Goal: Task Accomplishment & Management: Use online tool/utility

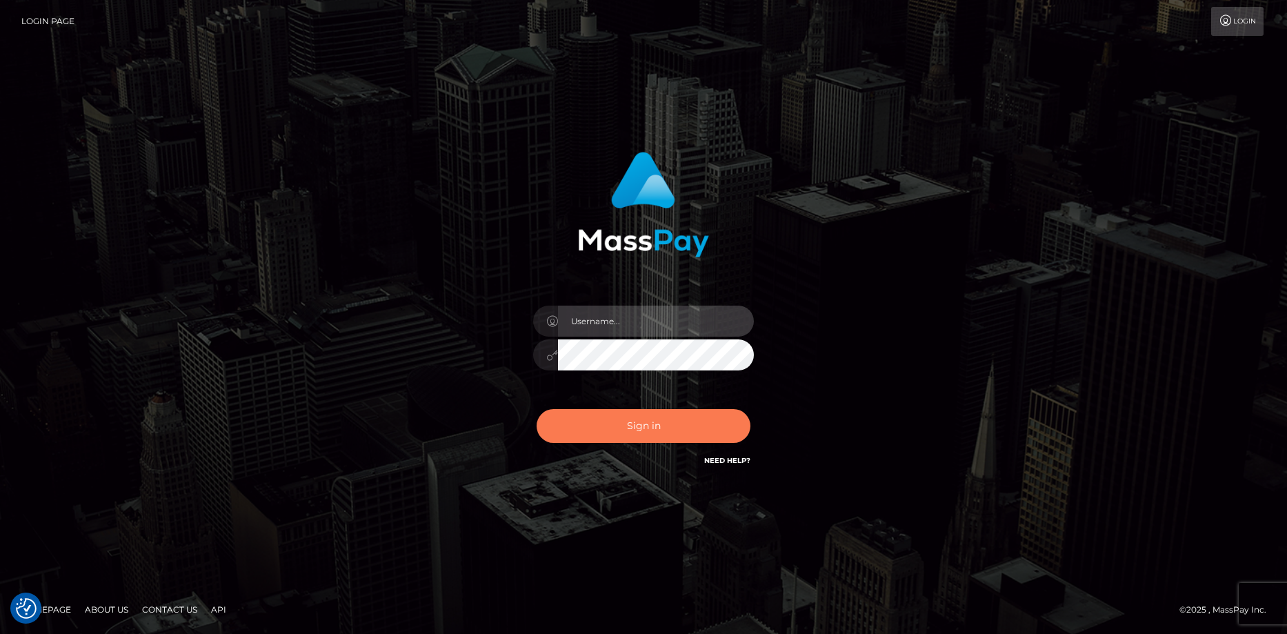
type input "Eduard Gavrilescu"
click at [585, 432] on button "Sign in" at bounding box center [643, 426] width 214 height 34
type input "Eduard Gavrilescu"
click at [588, 428] on button "Sign in" at bounding box center [643, 426] width 214 height 34
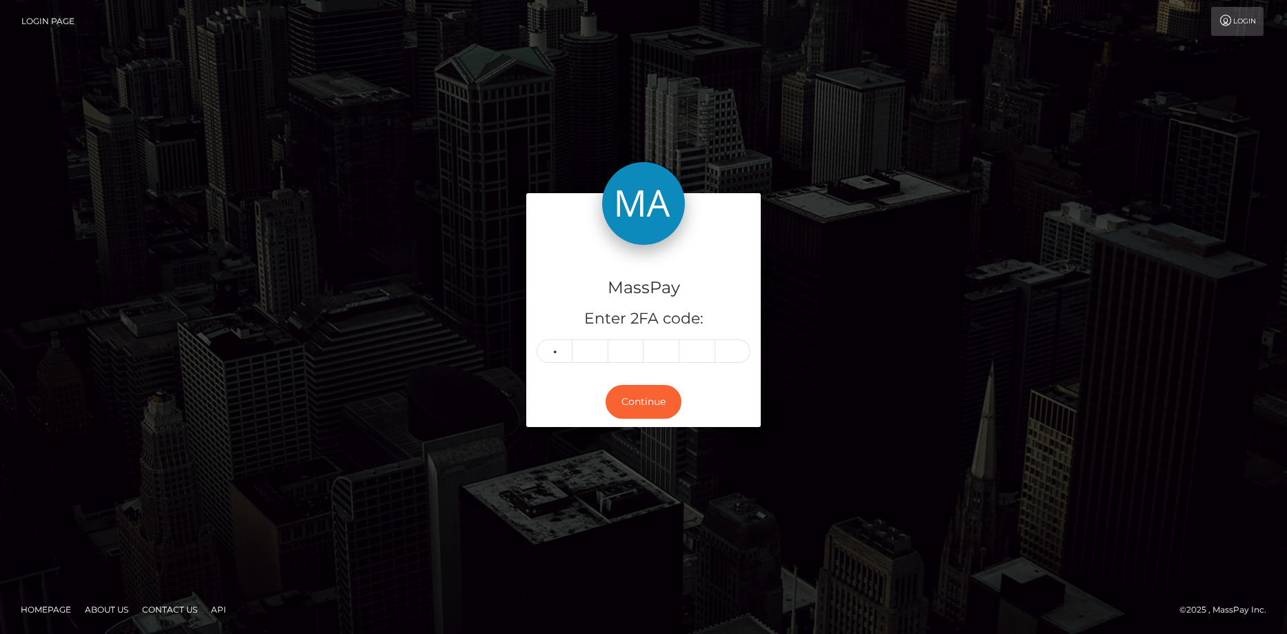
type input "9"
type input "7"
type input "2"
type input "1"
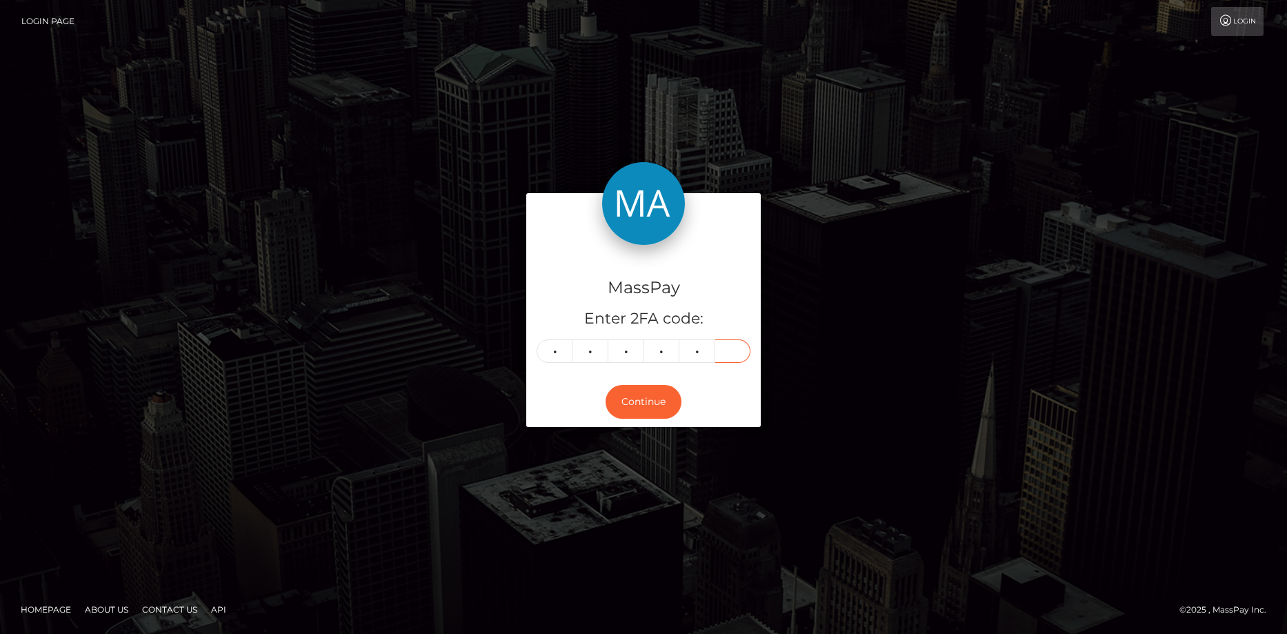
type input "8"
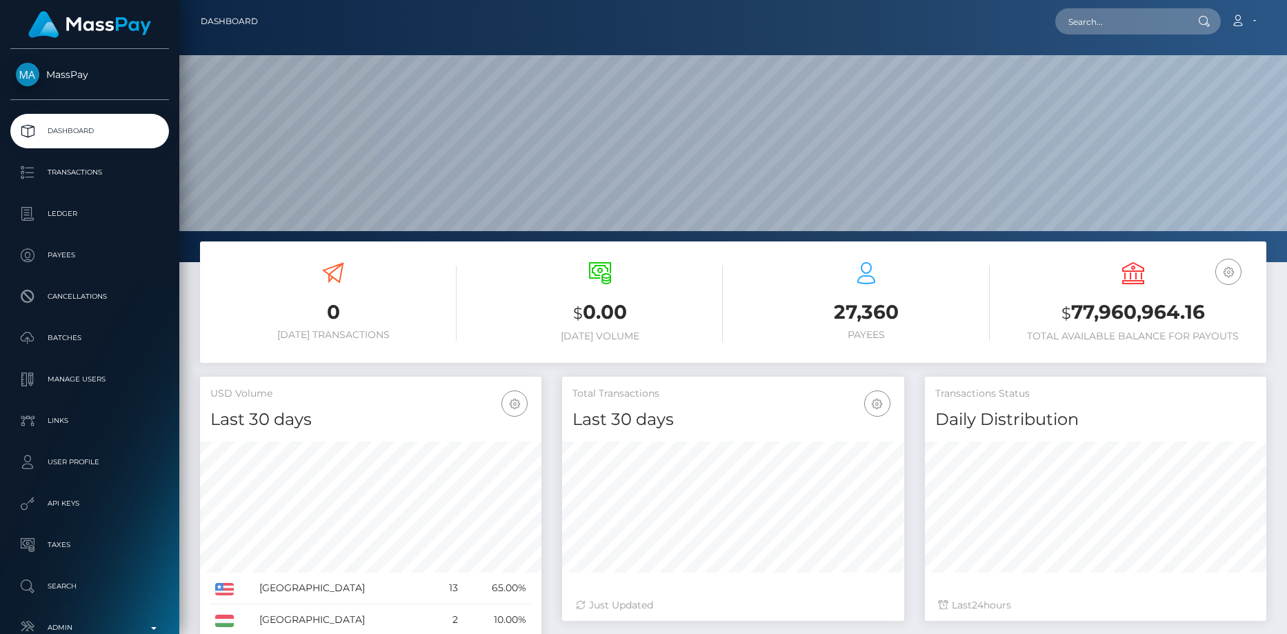
scroll to position [245, 342]
paste input "afc4ac99-7bc7-11f0-8023-0266f44cc279"
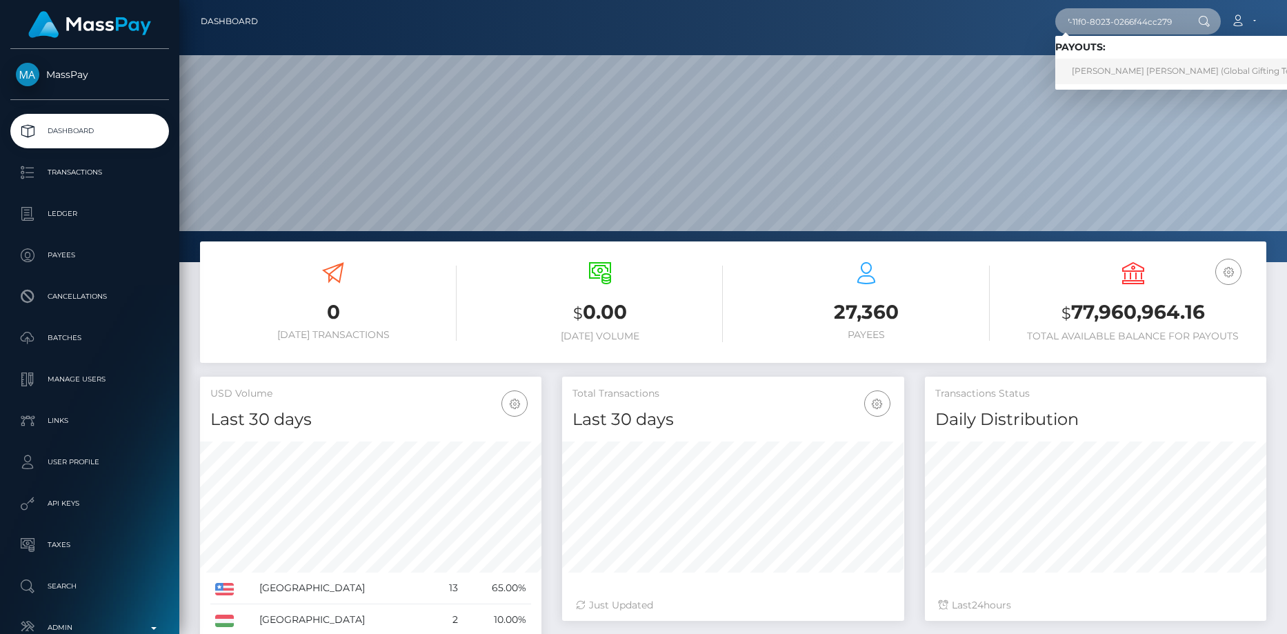
type input "afc4ac99-7bc7-11f0-8023-0266f44cc279"
click at [1124, 75] on link "VALERI DIMITROV STOYANOV (Global Gifting Technologies Inc - Throne)" at bounding box center [1231, 72] width 352 height 26
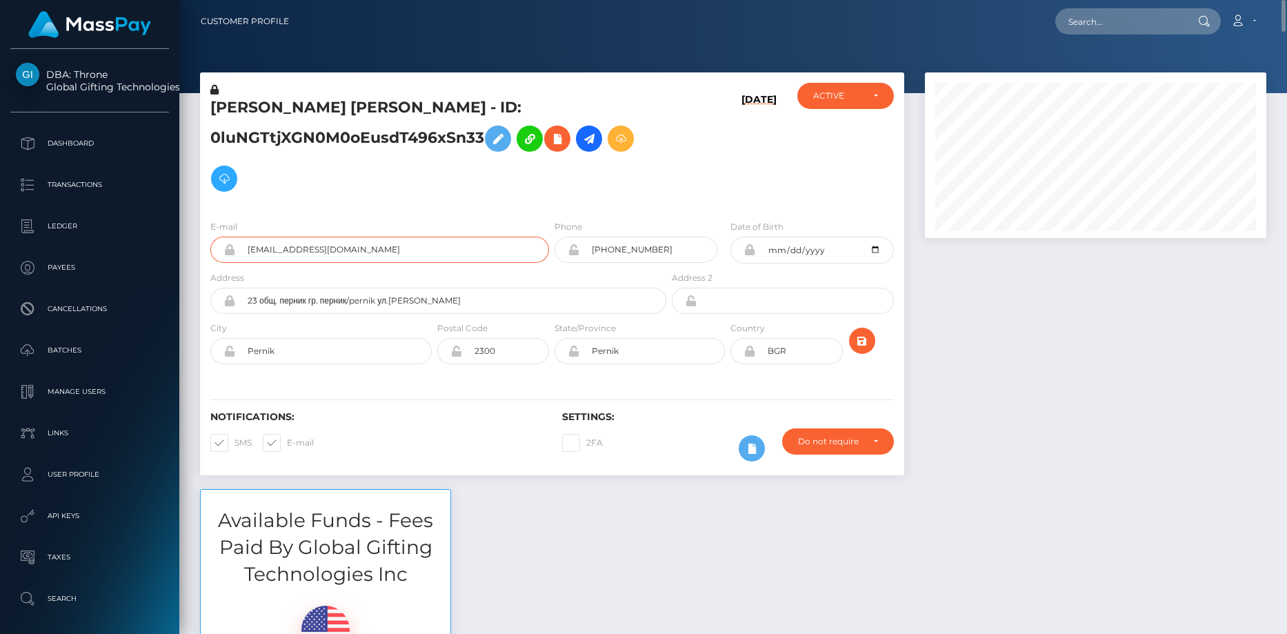
click at [292, 256] on input "lolchezy@gmail.com" at bounding box center [392, 250] width 314 height 26
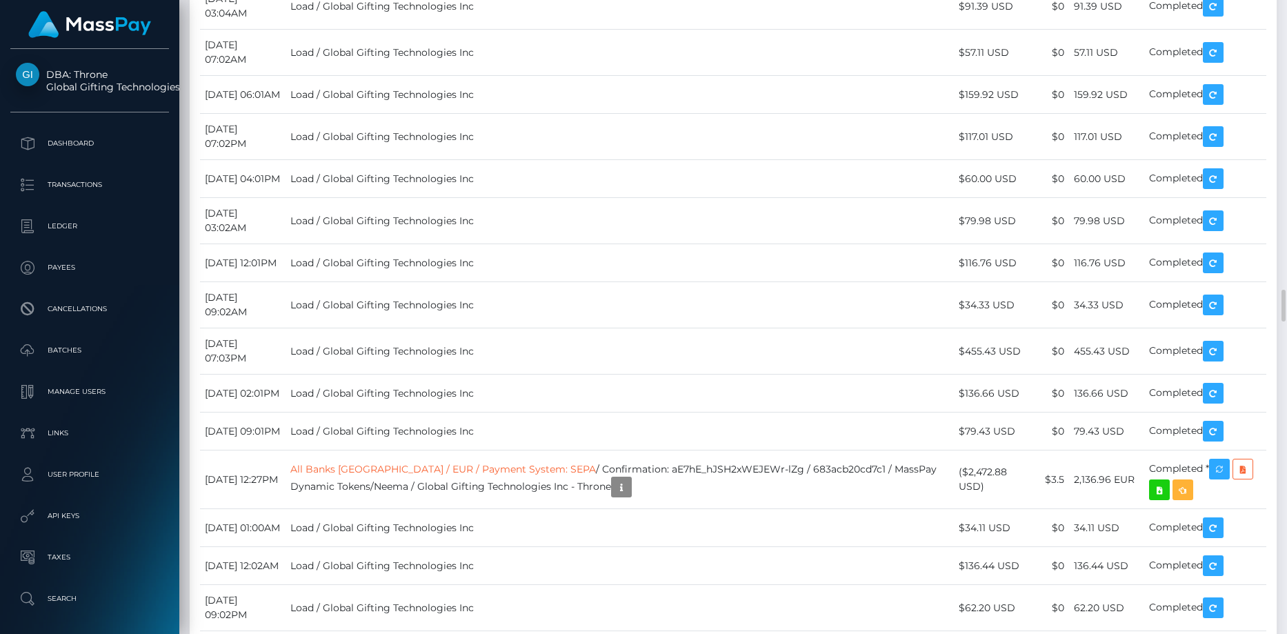
scroll to position [5930, 0]
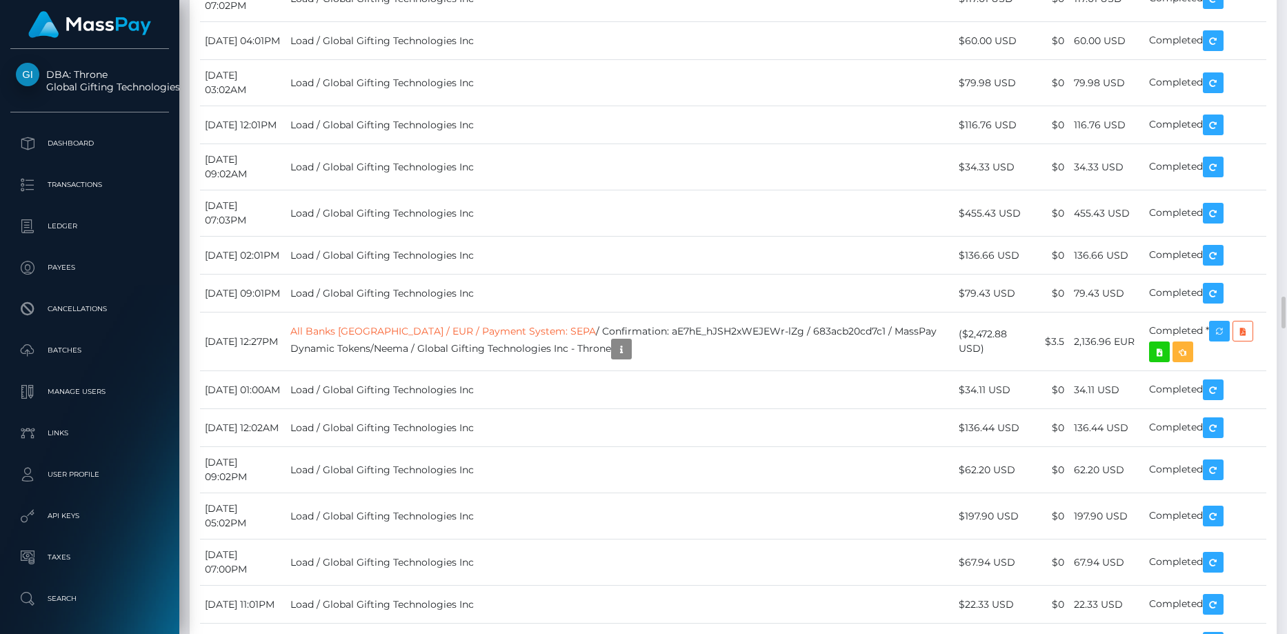
copy td "RQsVrIeg6O5o98e4ri4c3c"
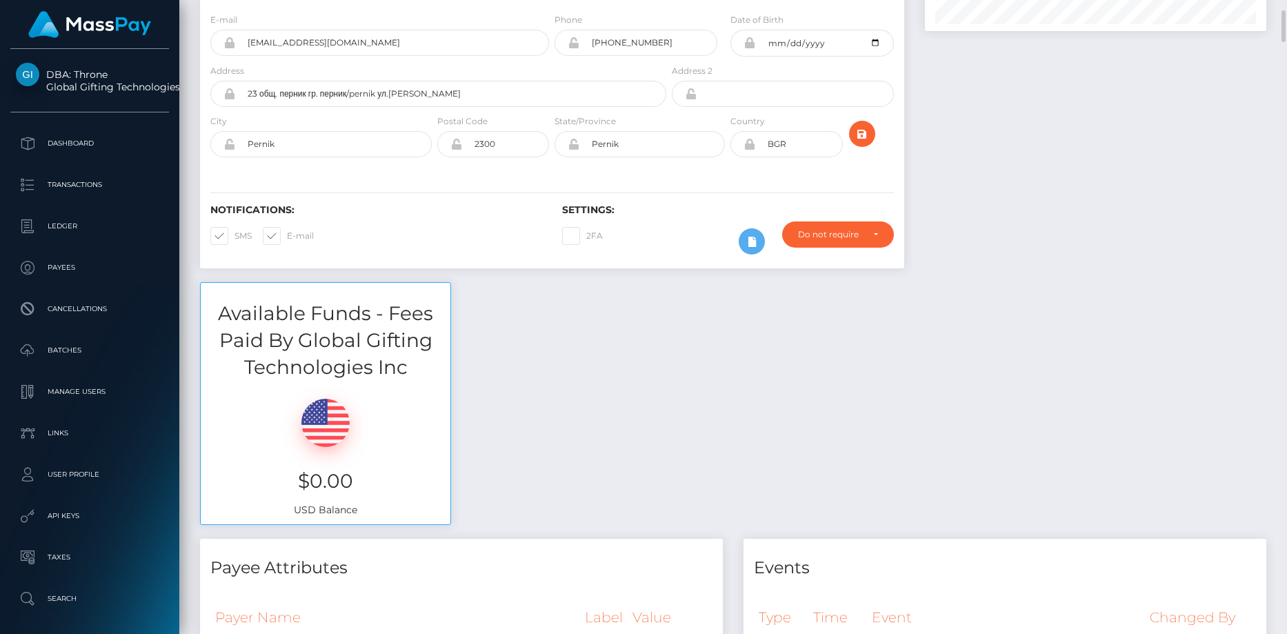
scroll to position [0, 0]
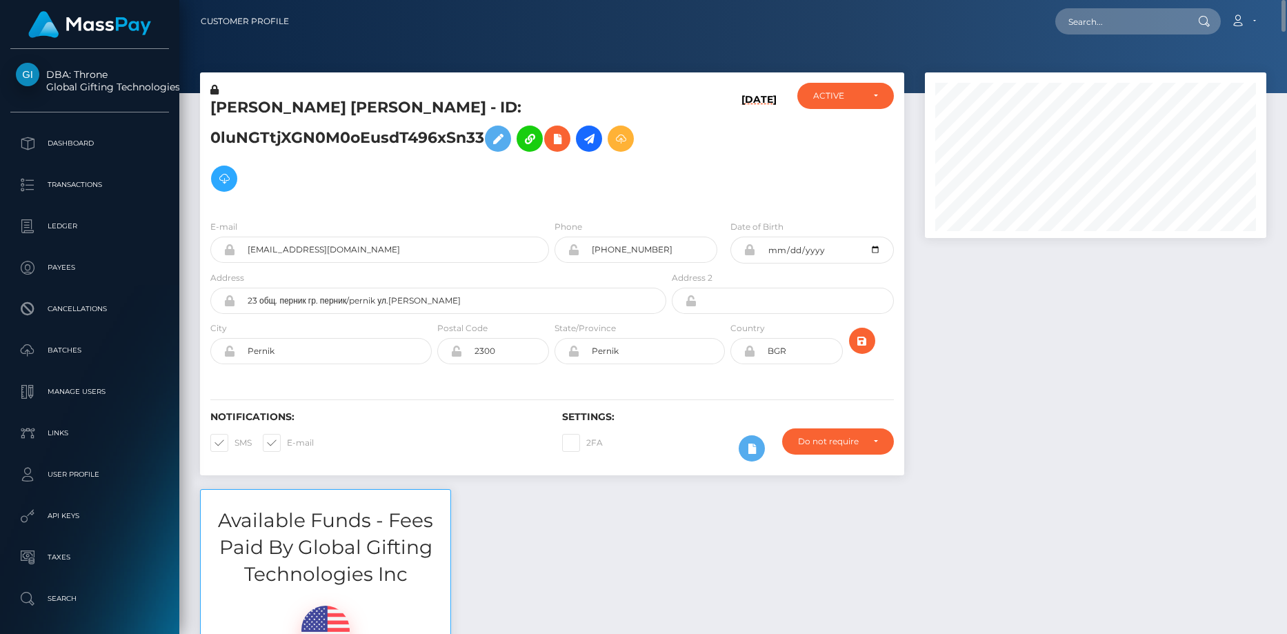
click at [332, 109] on h5 "VALERI DIMITROV STOYANOV - ID: 0luNGTtjXGN0M0oEusdT496xSn33" at bounding box center [434, 147] width 448 height 101
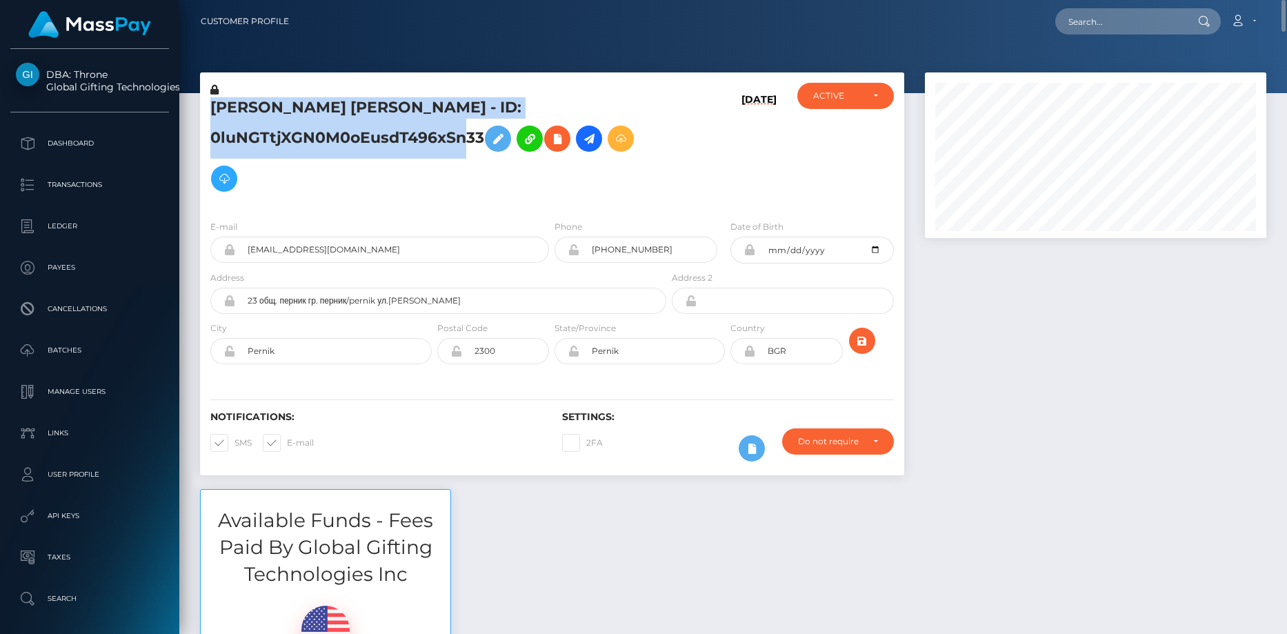
click at [332, 109] on h5 "VALERI DIMITROV STOYANOV - ID: 0luNGTtjXGN0M0oEusdT496xSn33" at bounding box center [434, 147] width 448 height 101
copy h5 "VALERI DIMITROV STOYANOV - ID: 0luNGTtjXGN0M0oEusdT496xSn33"
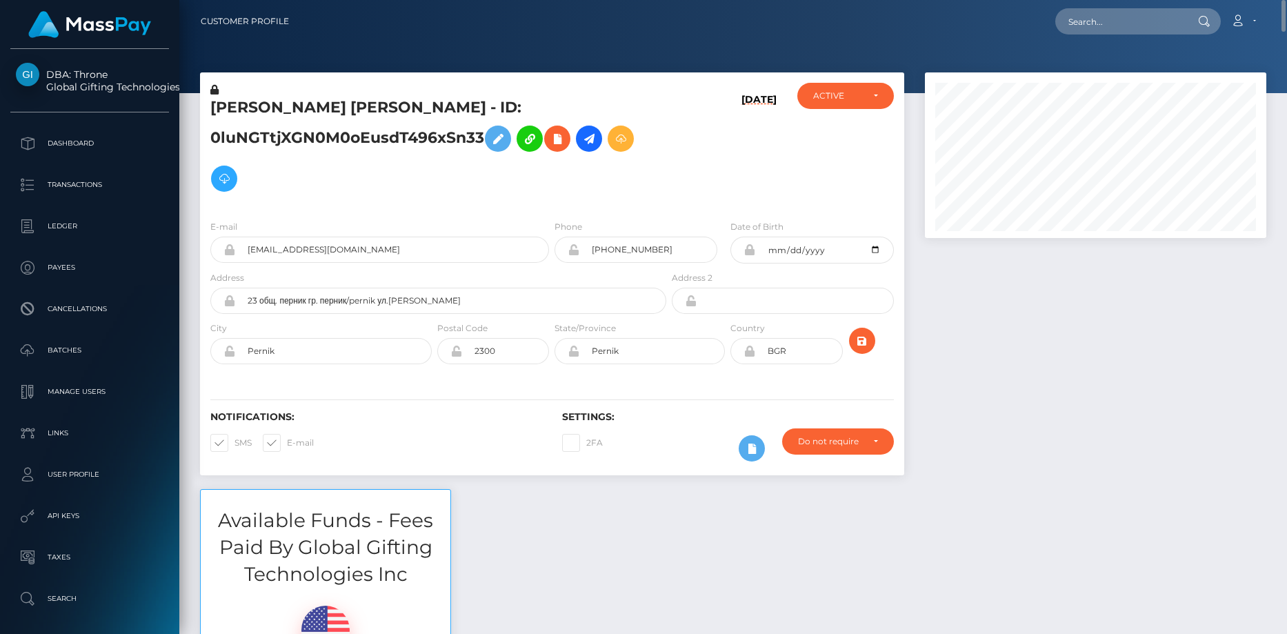
click at [425, 263] on div "E-mail lolchezy@gmail.com" at bounding box center [376, 244] width 352 height 51
click at [412, 241] on input "lolchezy@gmail.com" at bounding box center [392, 250] width 314 height 26
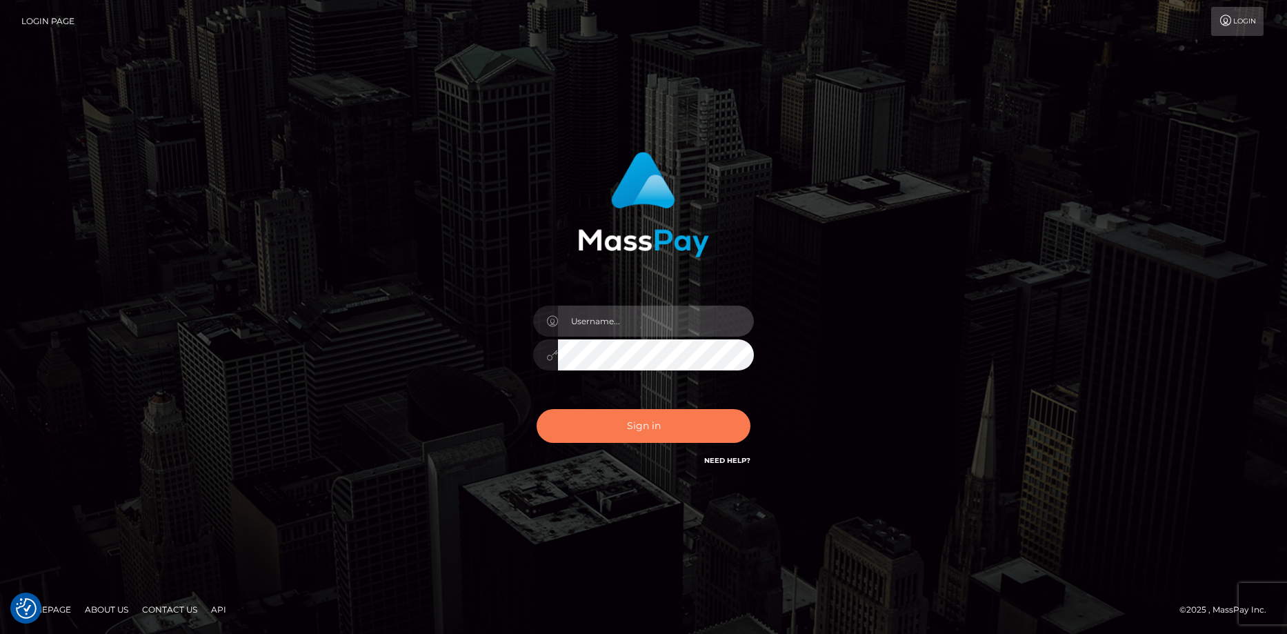
type input "[PERSON_NAME]"
click at [701, 434] on button "Sign in" at bounding box center [643, 426] width 214 height 34
type input "[PERSON_NAME]"
click at [701, 434] on button "Sign in" at bounding box center [643, 426] width 214 height 34
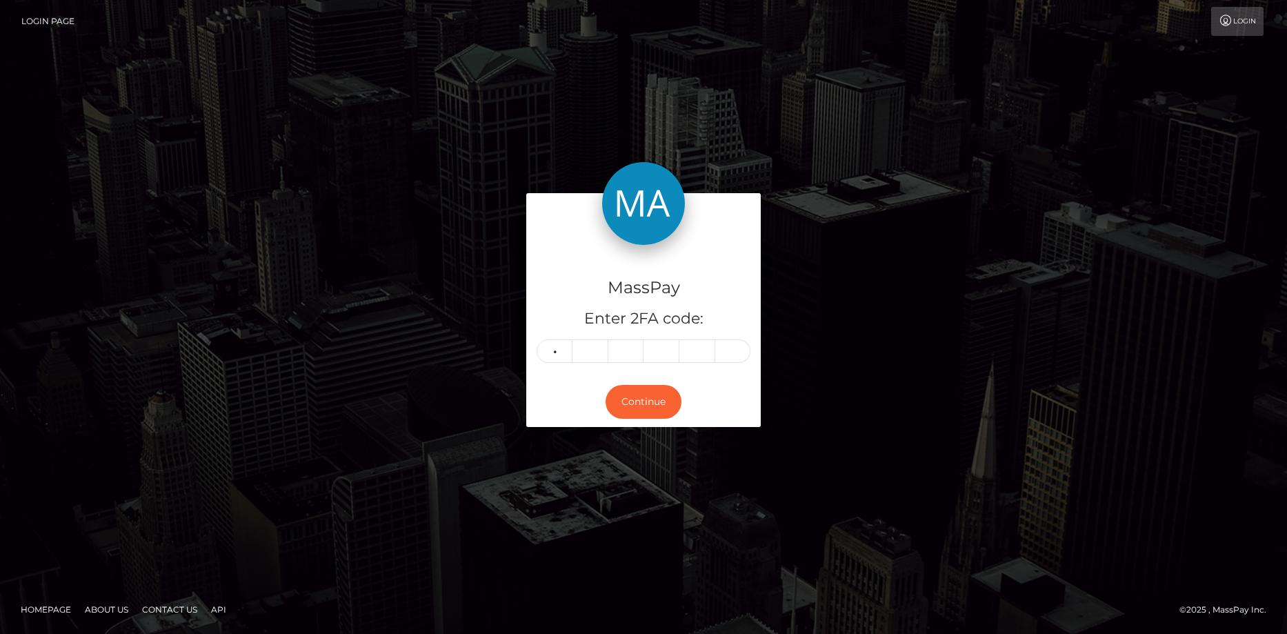
type input "4"
type input "9"
type input "2"
type input "7"
type input "0"
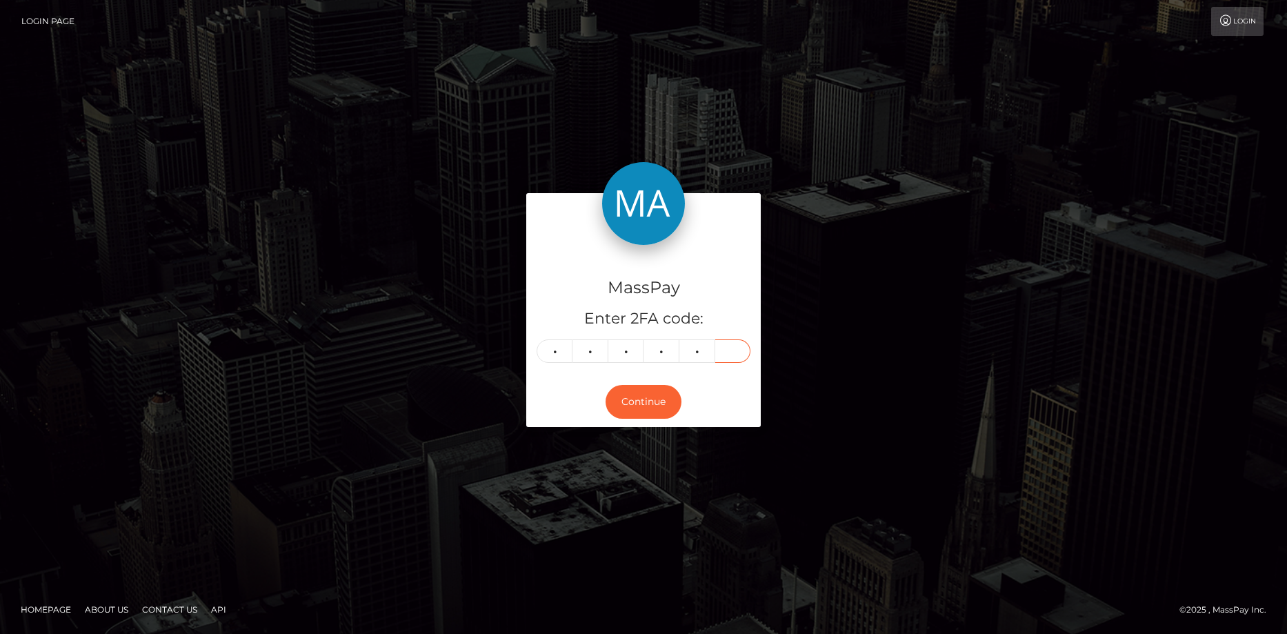
type input "1"
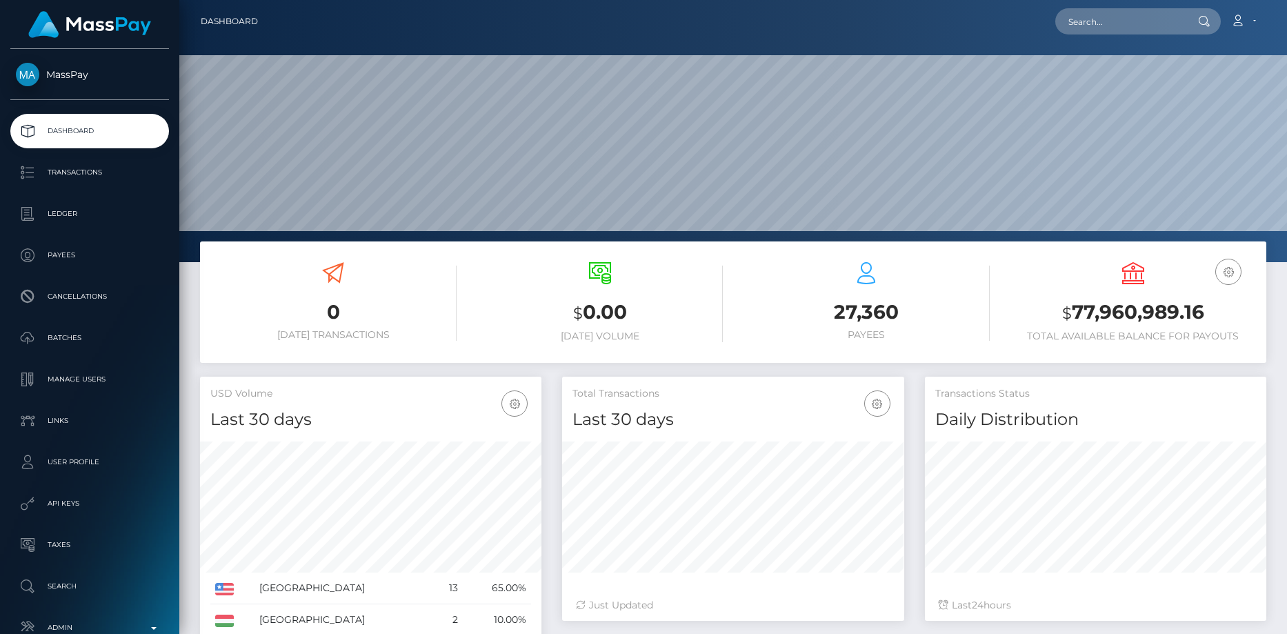
scroll to position [245, 342]
click at [1113, 17] on input "text" at bounding box center [1120, 21] width 130 height 26
paste input "poact_Z51oxkrBDVZ7"
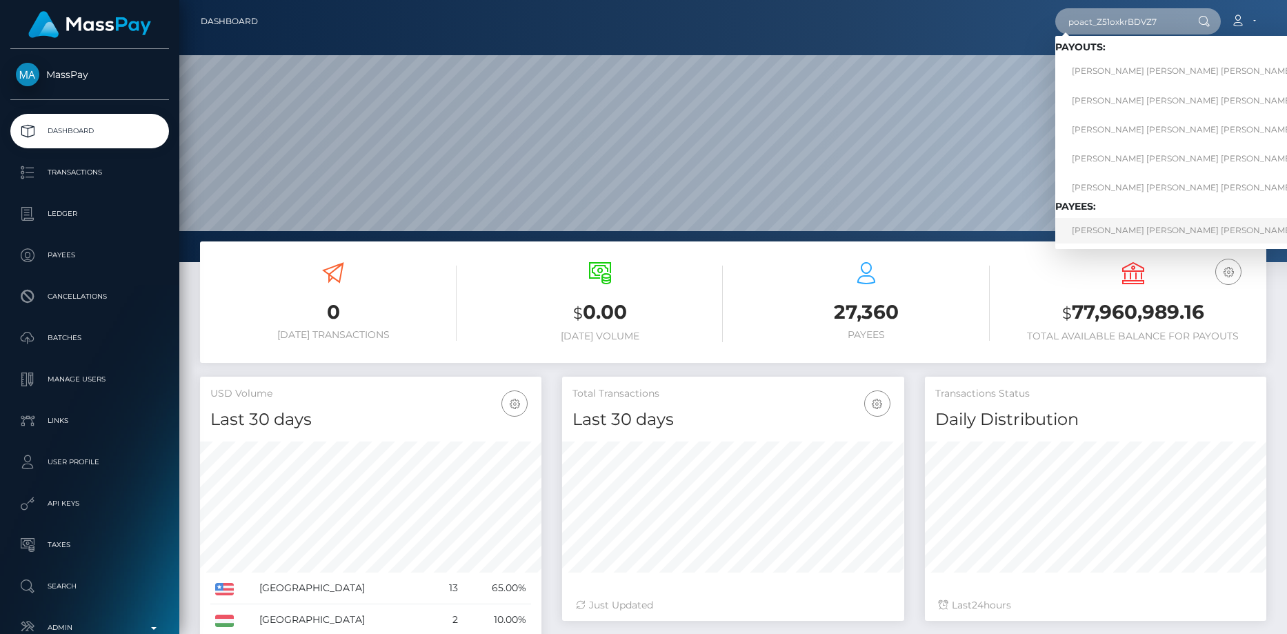
type input "poact_Z51oxkrBDVZ7"
click at [1121, 225] on link "MOHAMMAD SAAD EDDIN SHEIKH OTHMAN" at bounding box center [1210, 231] width 310 height 26
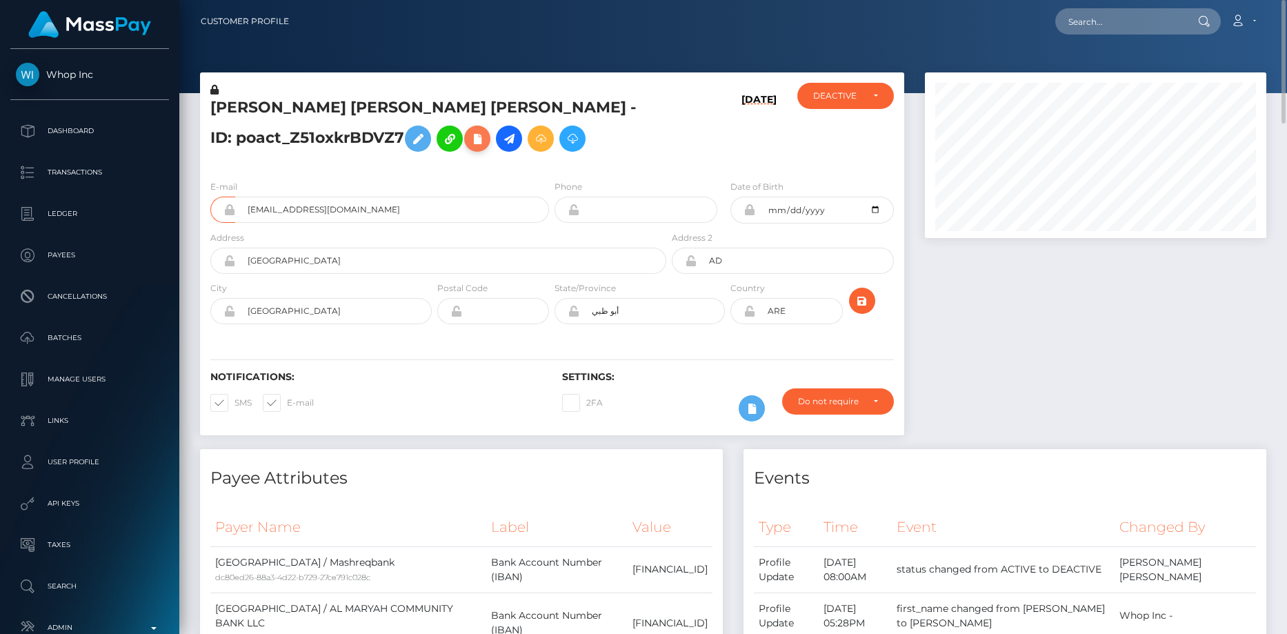
click at [469, 137] on icon at bounding box center [477, 138] width 17 height 17
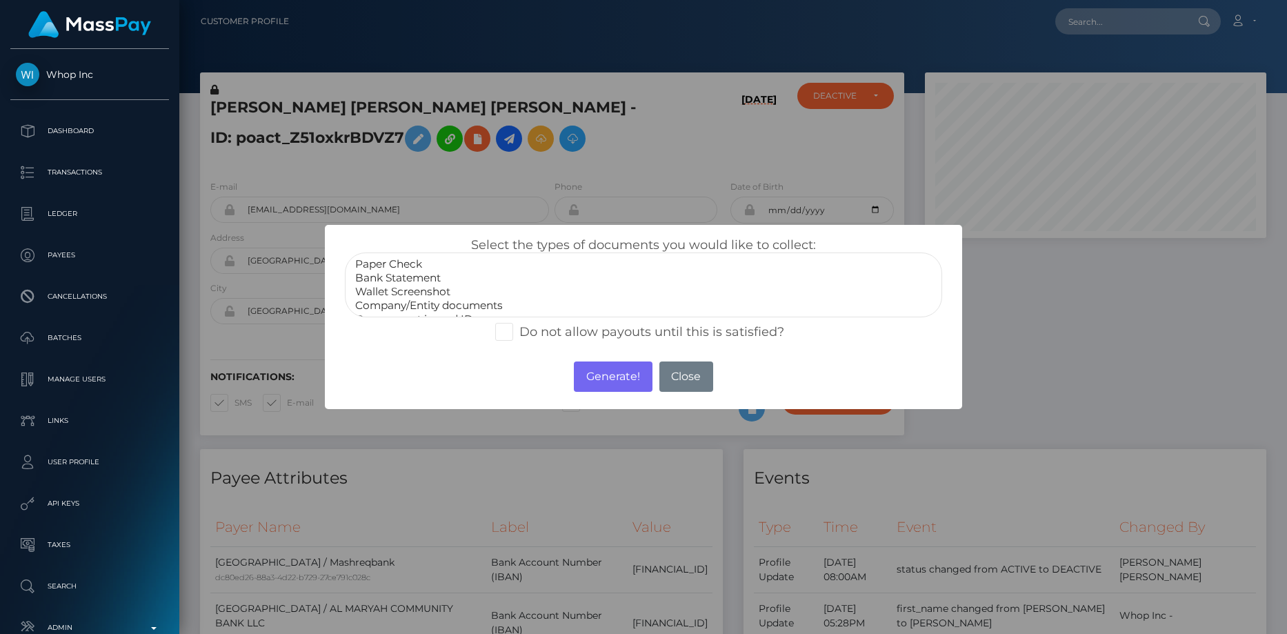
select select "Bank Statement"
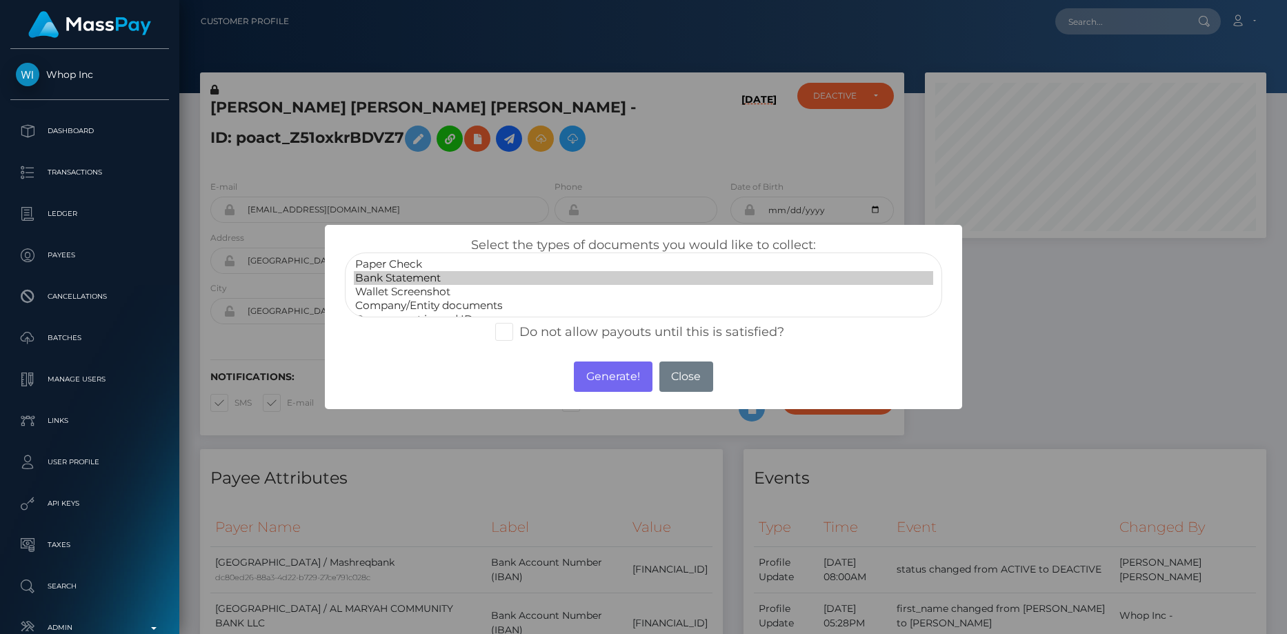
click at [436, 276] on option "Bank Statement" at bounding box center [644, 278] width 580 height 14
click at [601, 381] on button "Generate!" at bounding box center [613, 376] width 78 height 30
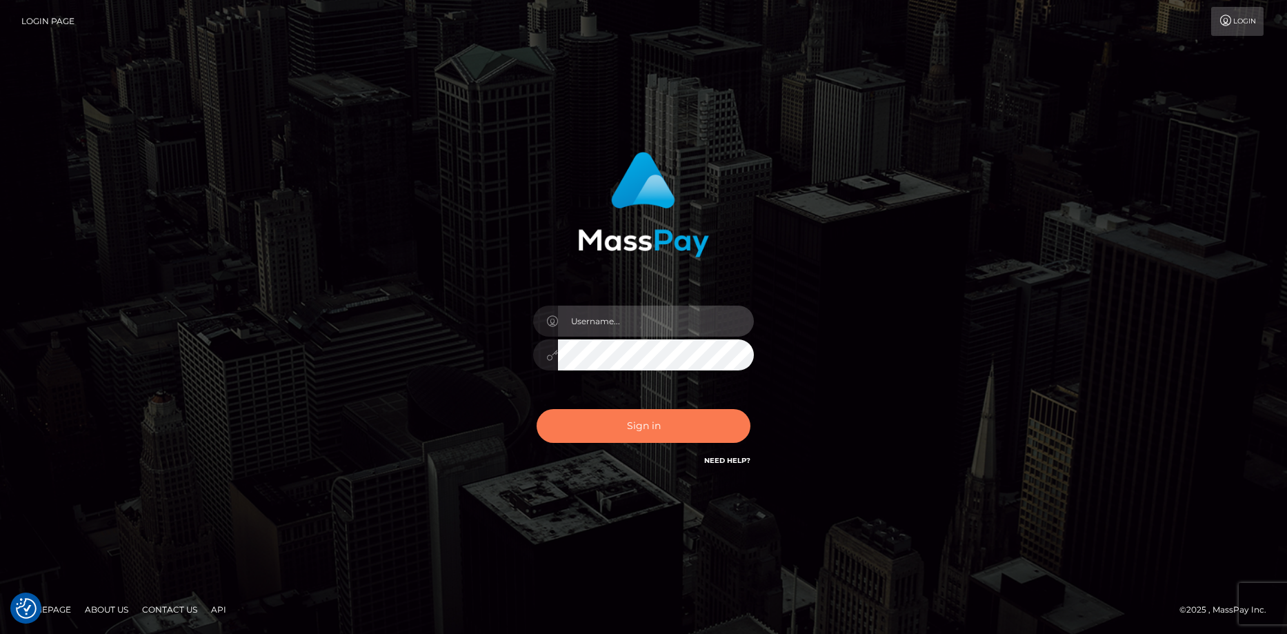
type input "[PERSON_NAME]"
click at [637, 432] on button "Sign in" at bounding box center [643, 426] width 214 height 34
type input "Eduard Gavrilescu"
click at [634, 421] on button "Sign in" at bounding box center [643, 426] width 214 height 34
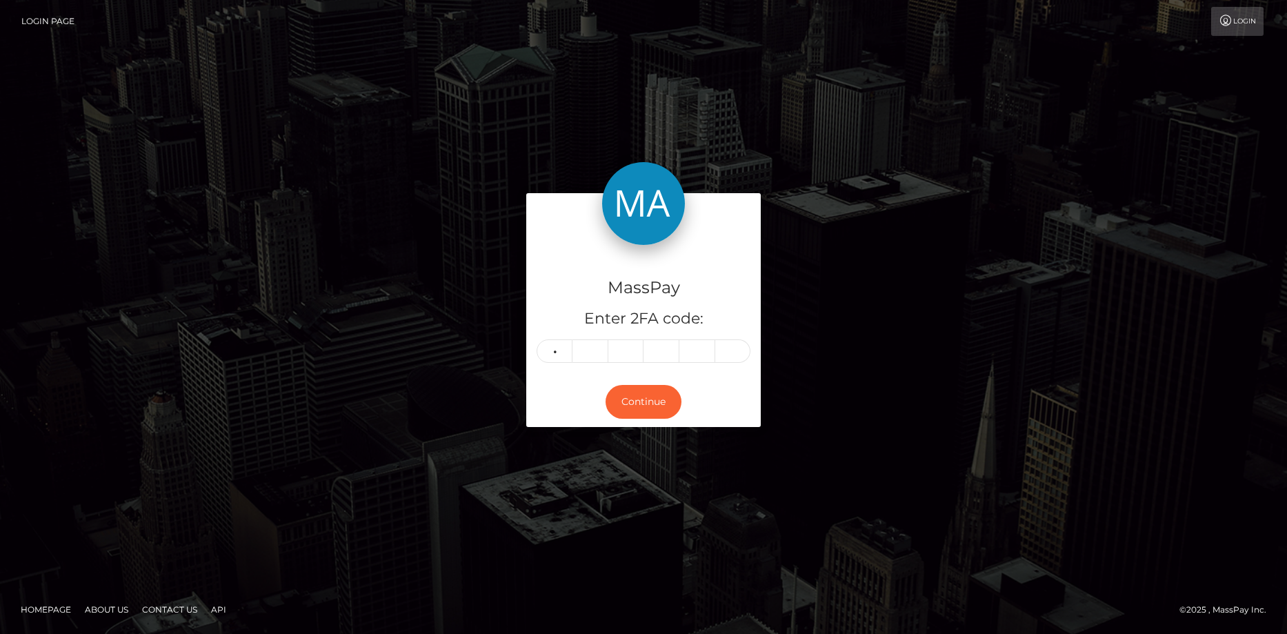
type input "8"
type input "0"
type input "9"
type input "2"
type input "3"
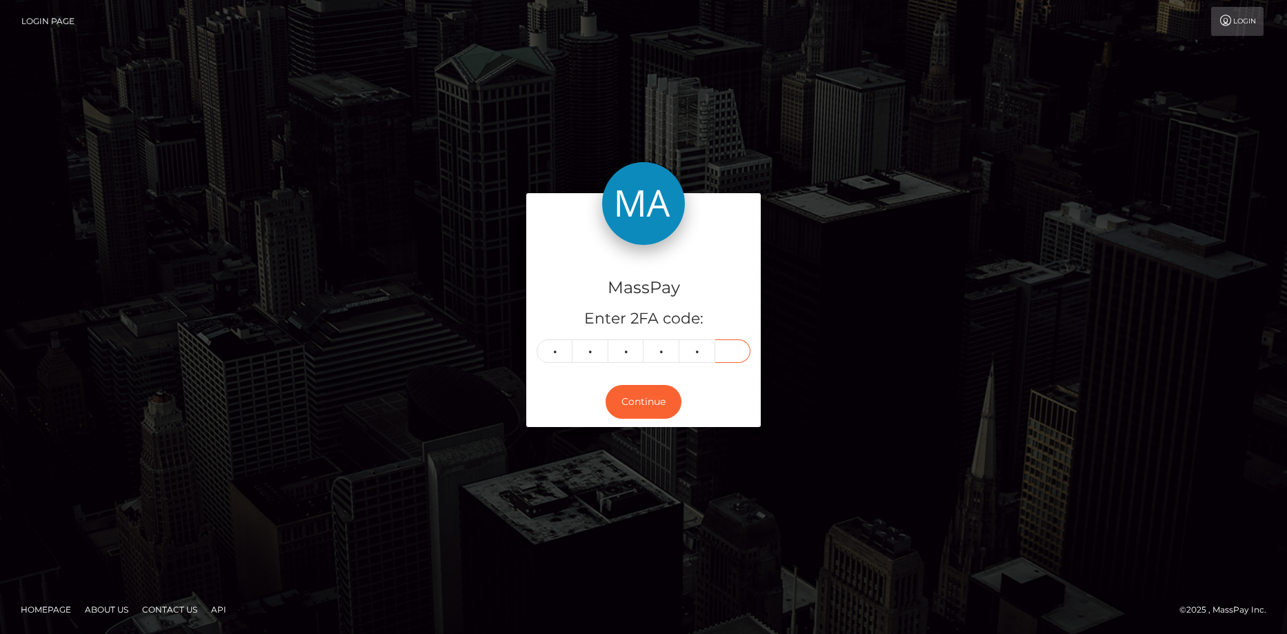
type input "9"
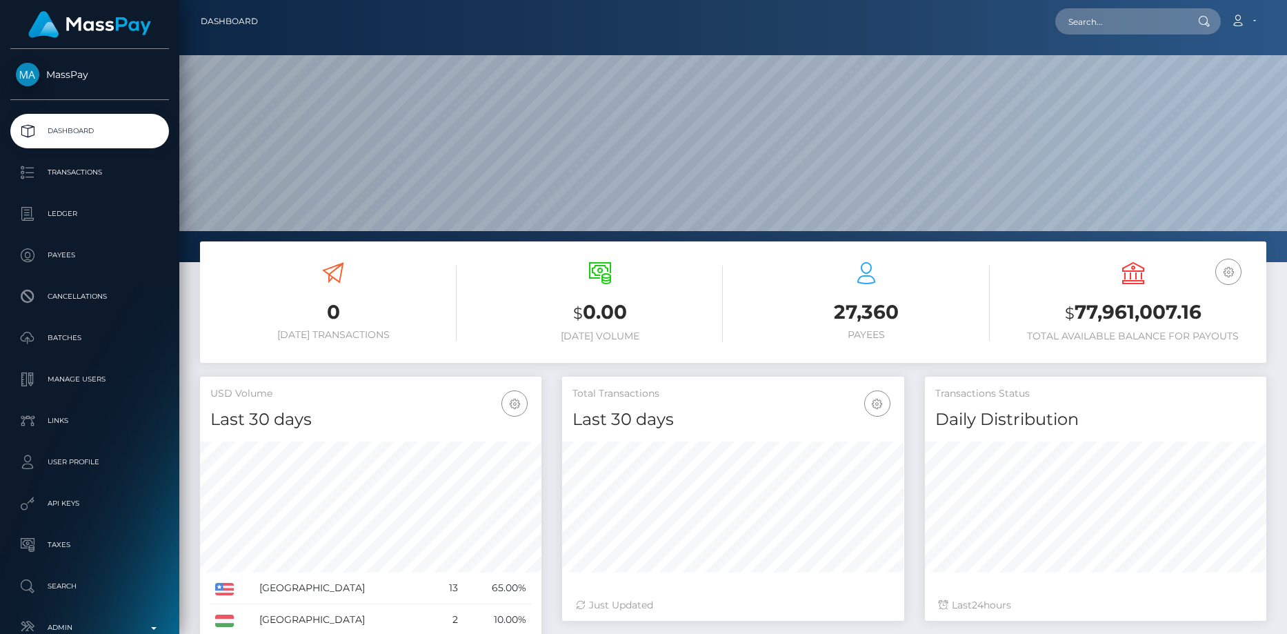
scroll to position [245, 342]
click at [1096, 23] on input "text" at bounding box center [1120, 21] width 130 height 26
paste input "[EMAIL_ADDRESS][DOMAIN_NAME]"
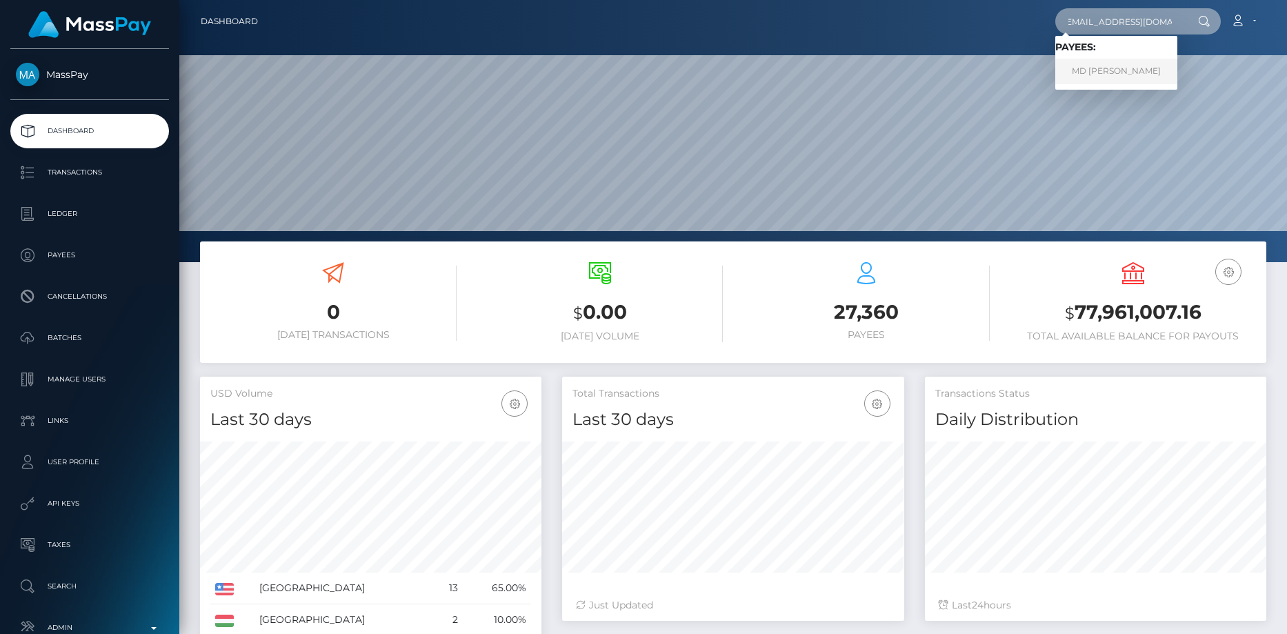
type input "[EMAIL_ADDRESS][DOMAIN_NAME]"
click at [1092, 67] on link "MD NAIM HOSSEN" at bounding box center [1116, 72] width 122 height 26
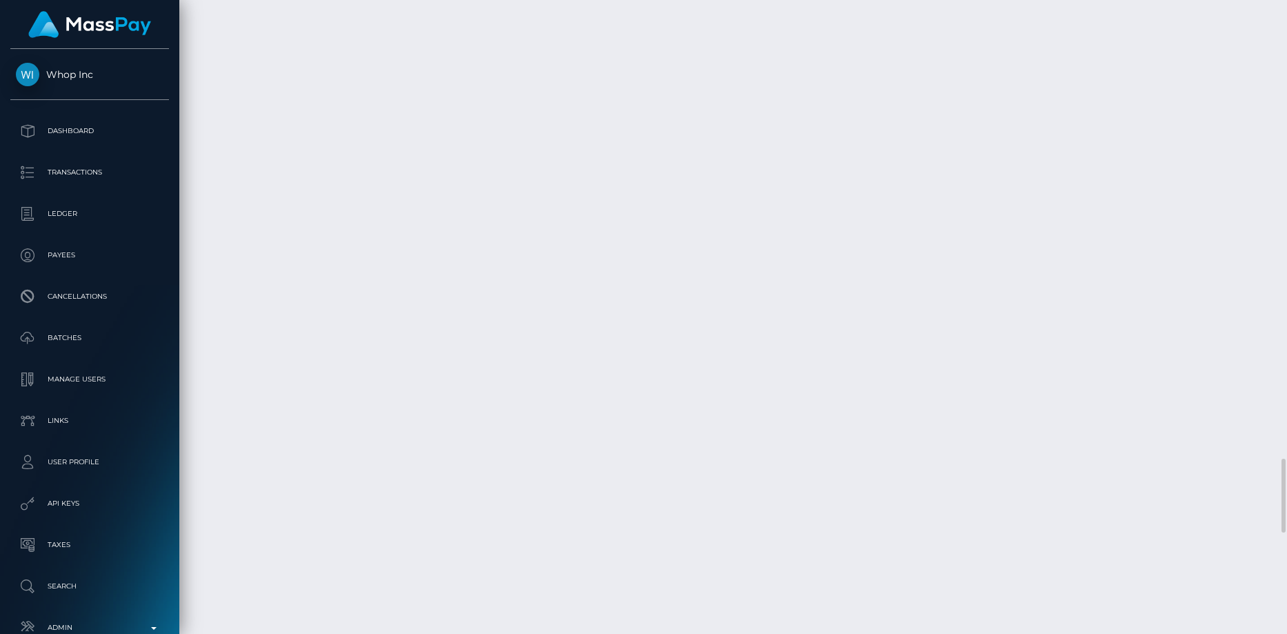
scroll to position [3793, 0]
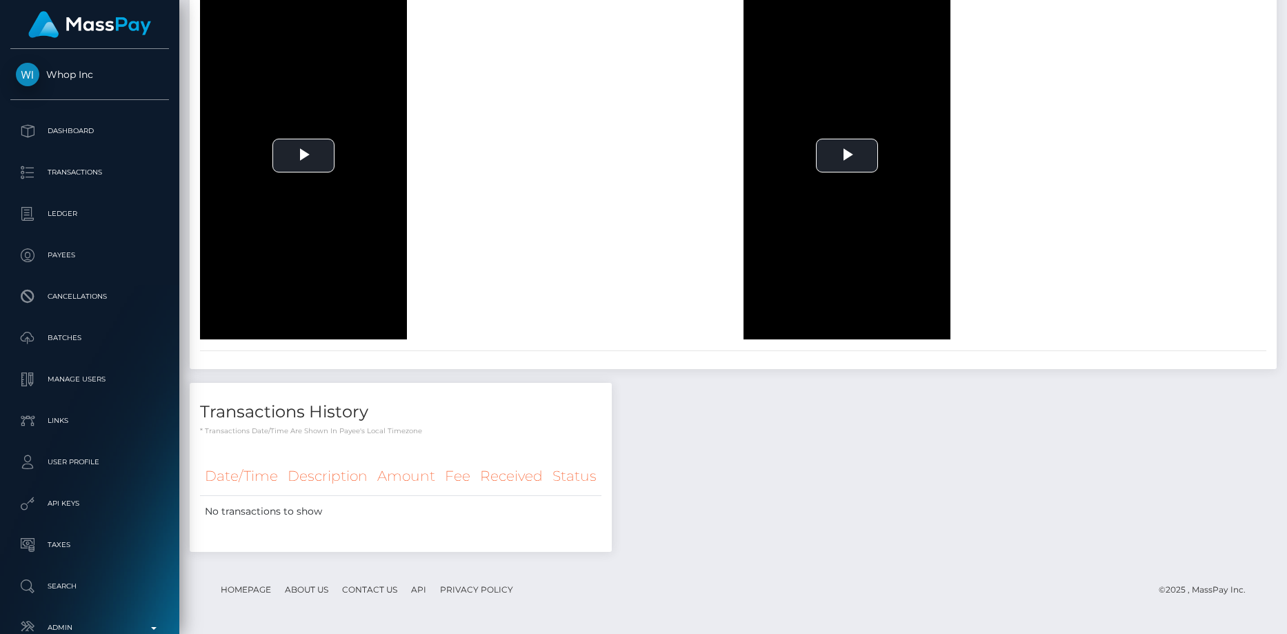
scroll to position [0, 0]
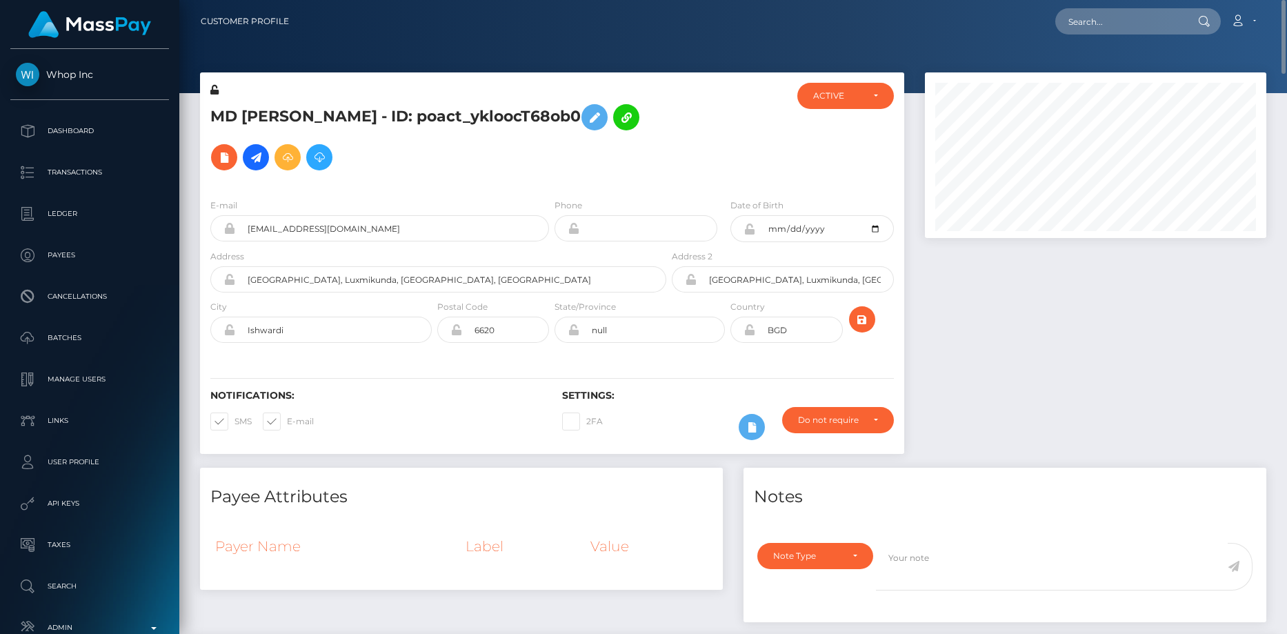
click at [332, 115] on h5 "MD NAIM HOSSEN - ID: poact_ykloocT68ob0" at bounding box center [434, 137] width 448 height 80
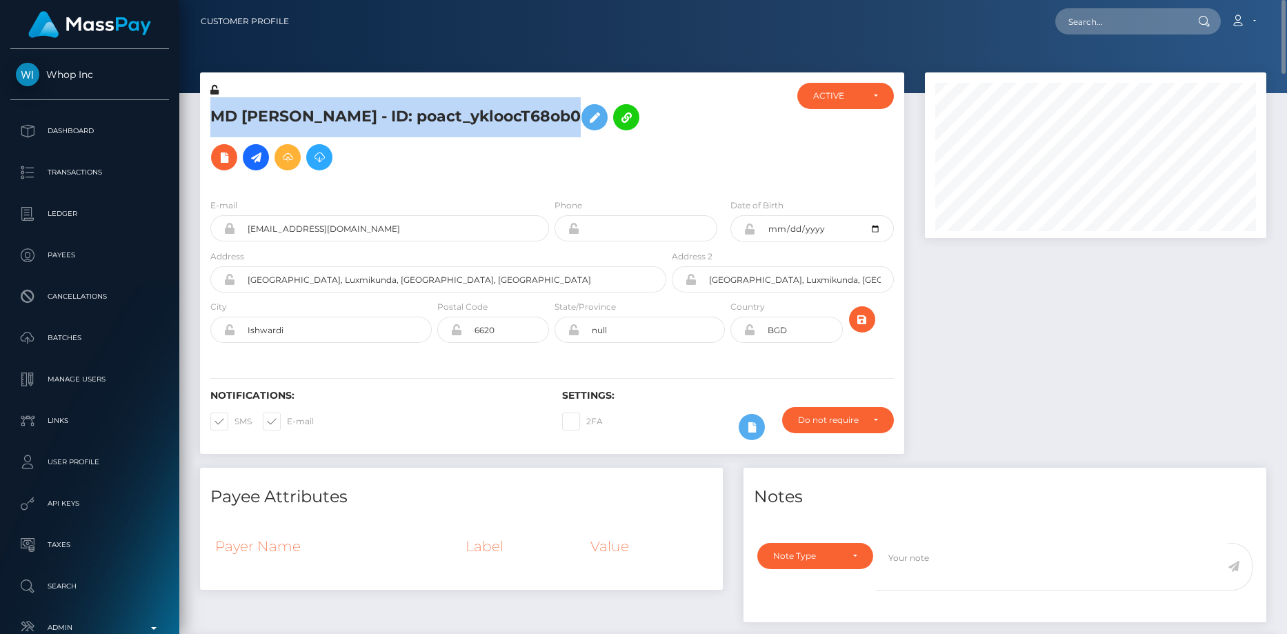
click at [332, 115] on h5 "MD NAIM HOSSEN - ID: poact_ykloocT68ob0" at bounding box center [434, 137] width 448 height 80
copy h5 "MD NAIM HOSSEN - ID: poact_ykloocT68ob0"
